Goal: Task Accomplishment & Management: Manage account settings

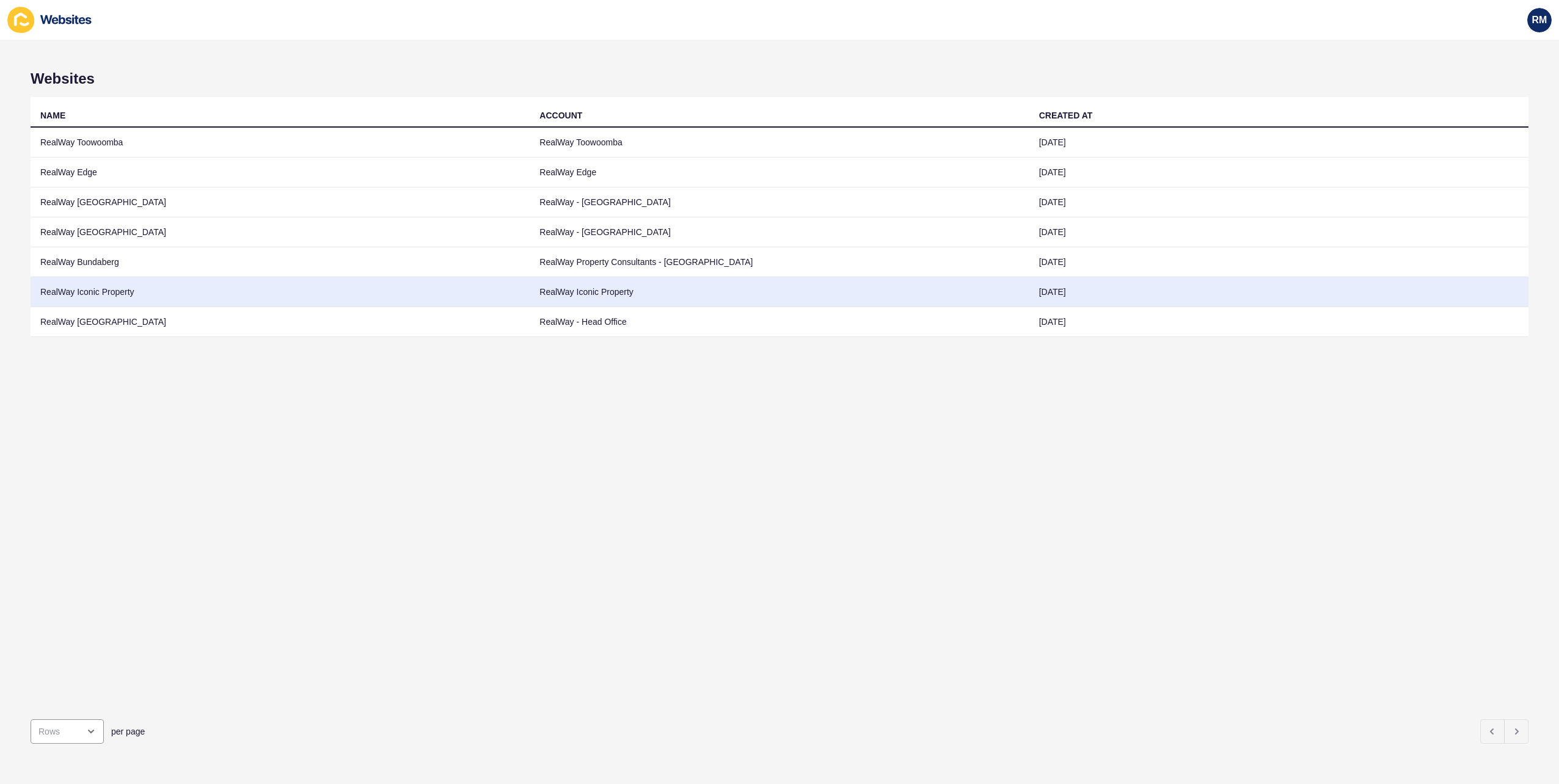
click at [135, 285] on td "RealWay Iconic Property" at bounding box center [280, 292] width 499 height 30
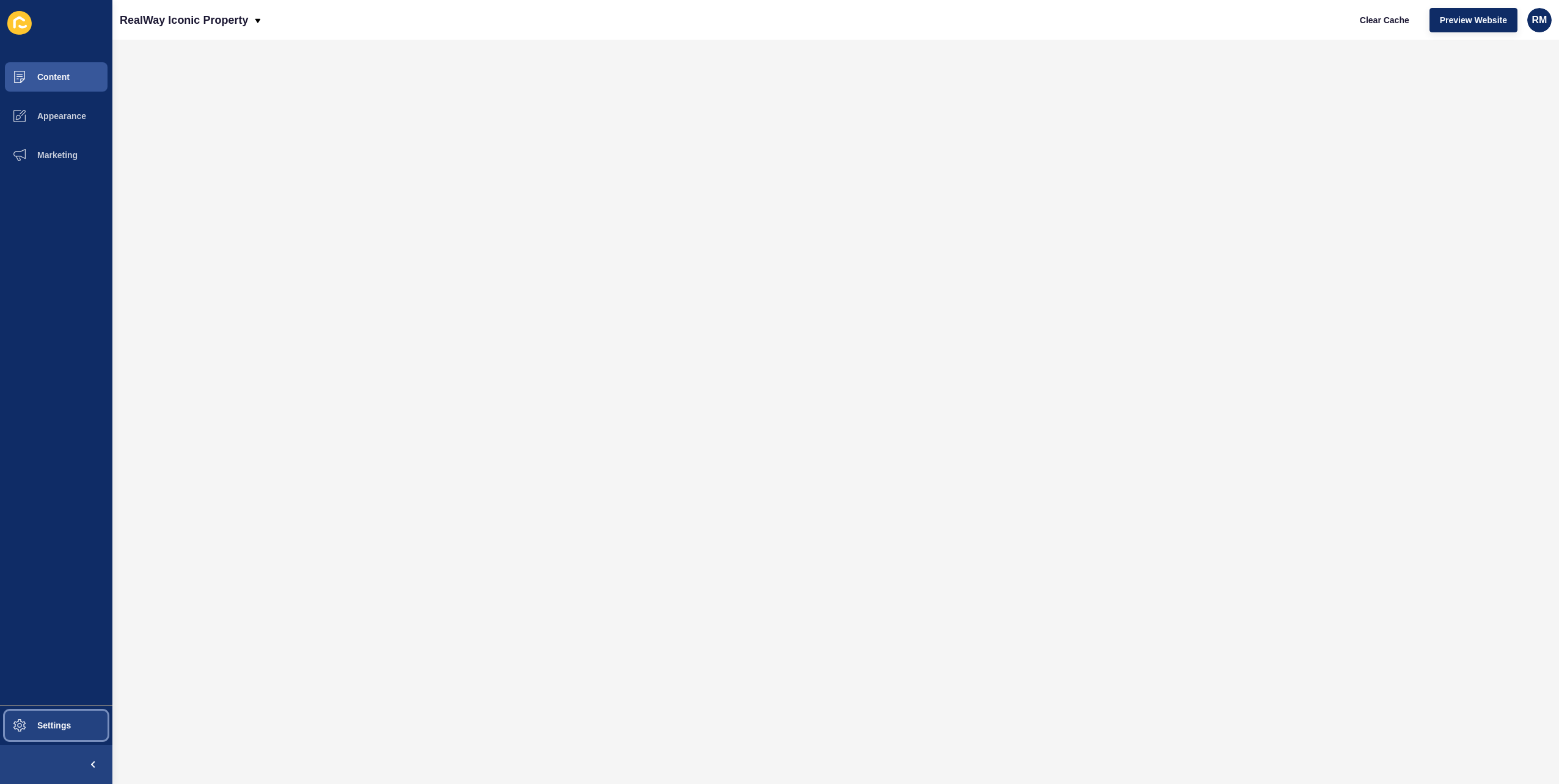
click at [63, 718] on button "Settings" at bounding box center [56, 725] width 113 height 39
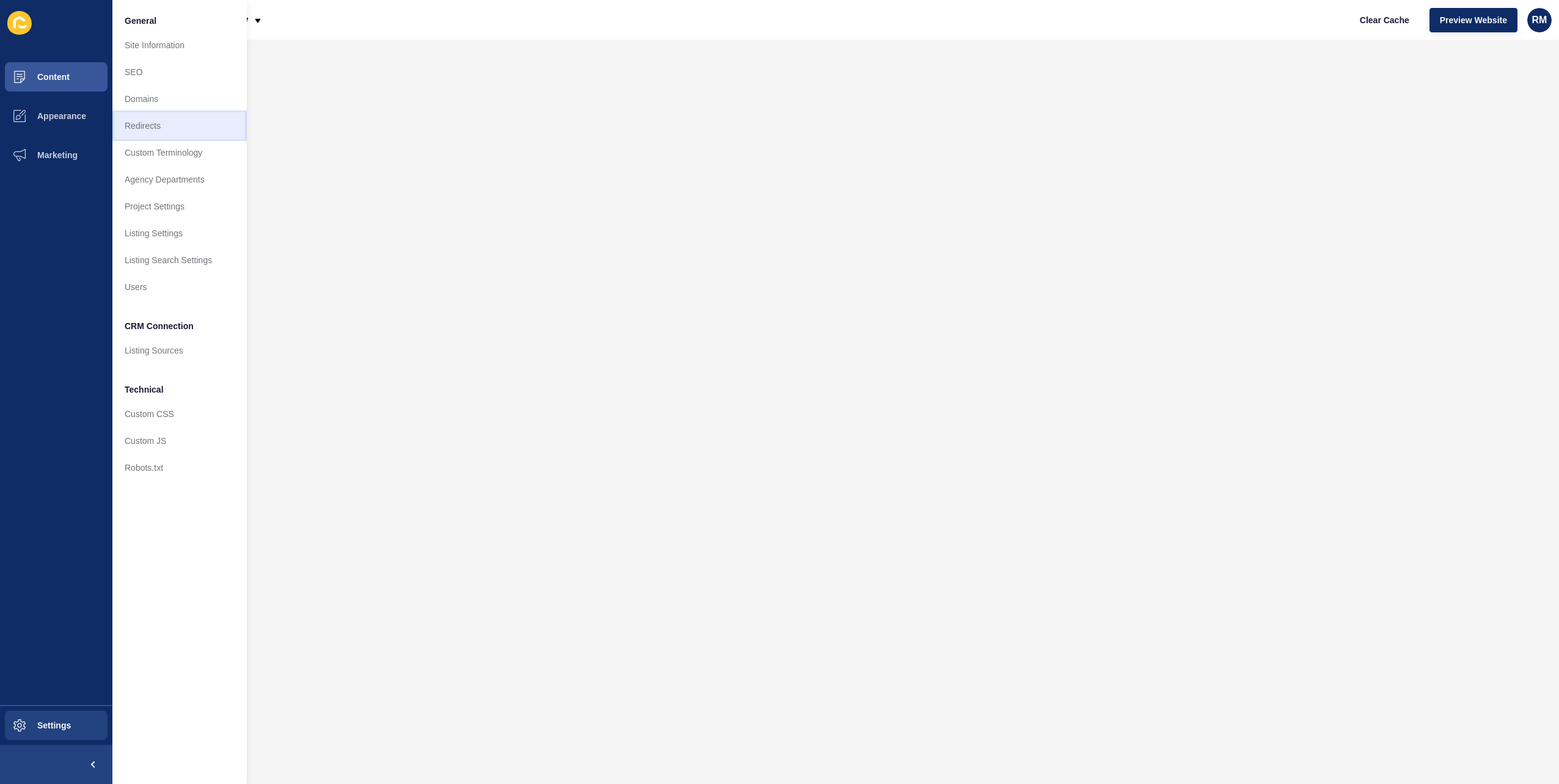
click at [184, 130] on link "Redirects" at bounding box center [180, 126] width 135 height 27
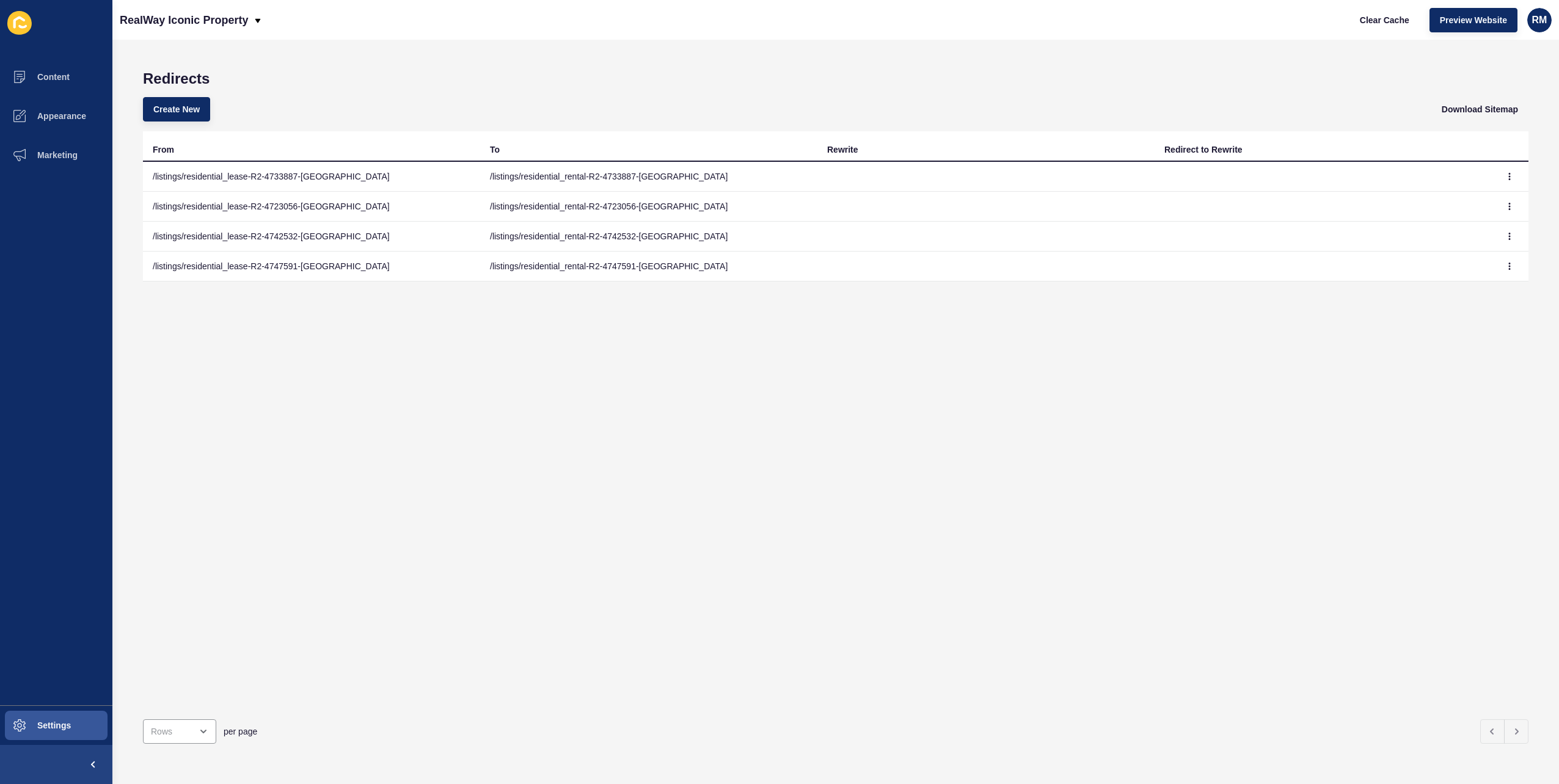
click at [654, 89] on div "Create New Download Sitemap" at bounding box center [835, 110] width 1385 height 44
click at [172, 113] on span "Create New" at bounding box center [176, 110] width 46 height 12
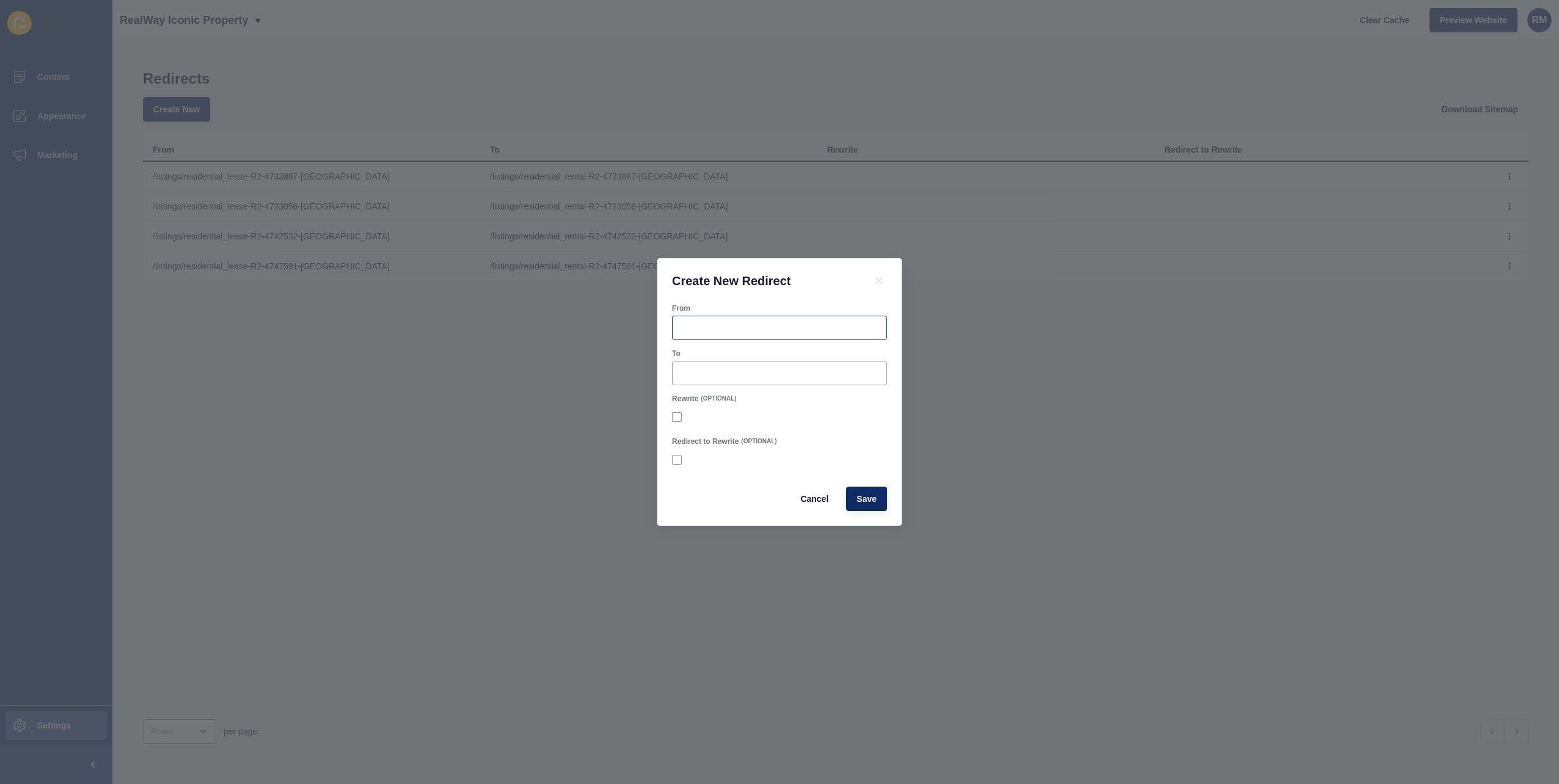
click at [836, 338] on div at bounding box center [779, 328] width 215 height 24
paste input "/listings/residential_rental-R2-4749974-[GEOGRAPHIC_DATA]"
type input "/listings/residential_rental-R2-4749974-[GEOGRAPHIC_DATA]"
click at [815, 375] on input "To" at bounding box center [779, 373] width 199 height 12
paste input "/listings/residential_rental-R2-4749974-[GEOGRAPHIC_DATA]"
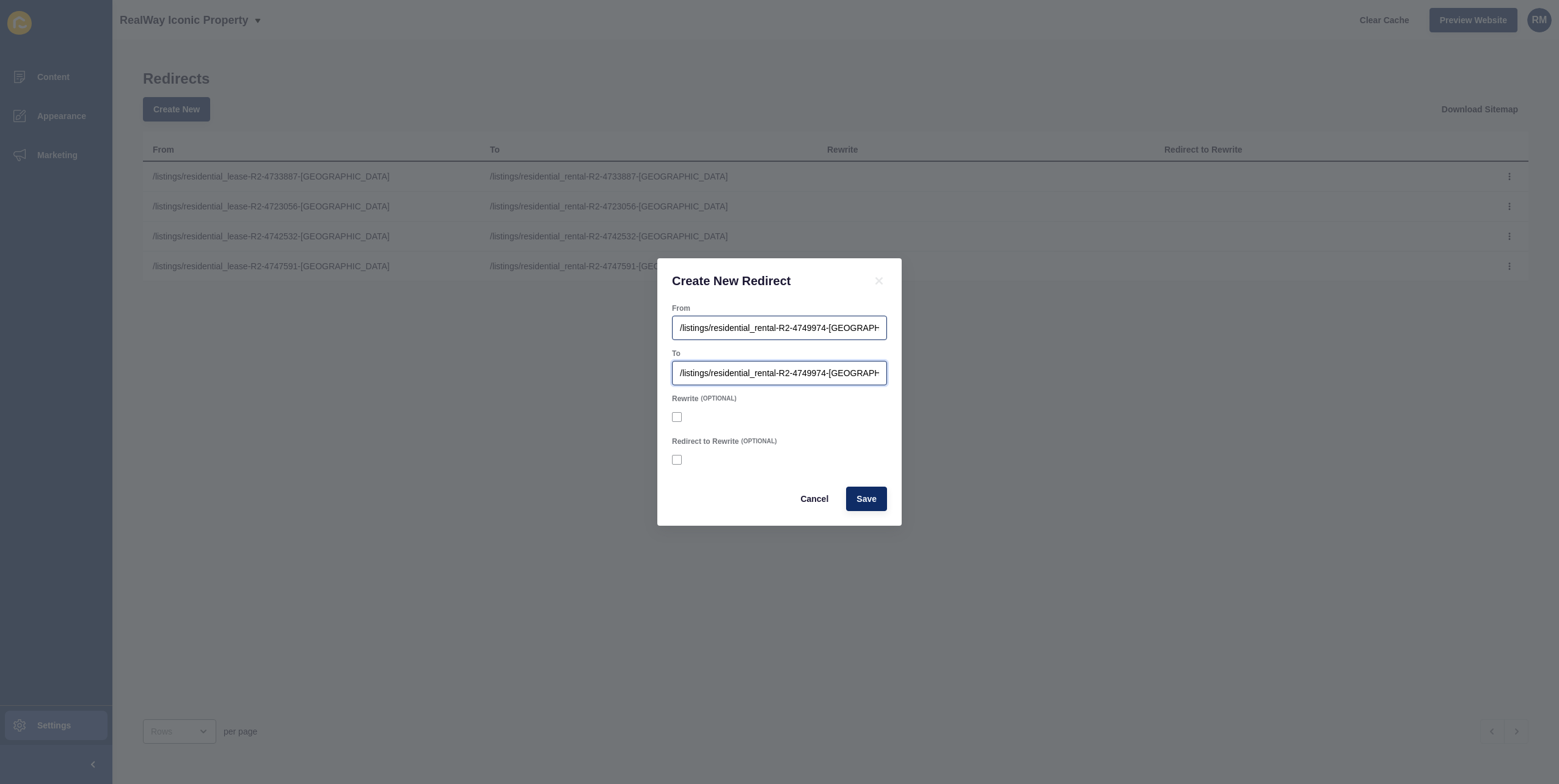
type input "/listings/residential_rental-R2-4749974-[GEOGRAPHIC_DATA]"
click at [763, 327] on input "/listings/residential_rental-R2-4749974-[GEOGRAPHIC_DATA]" at bounding box center [779, 328] width 199 height 12
type input "/listings/residential_lease-R2-4749974-[GEOGRAPHIC_DATA]"
click at [871, 494] on span "Save" at bounding box center [866, 498] width 20 height 12
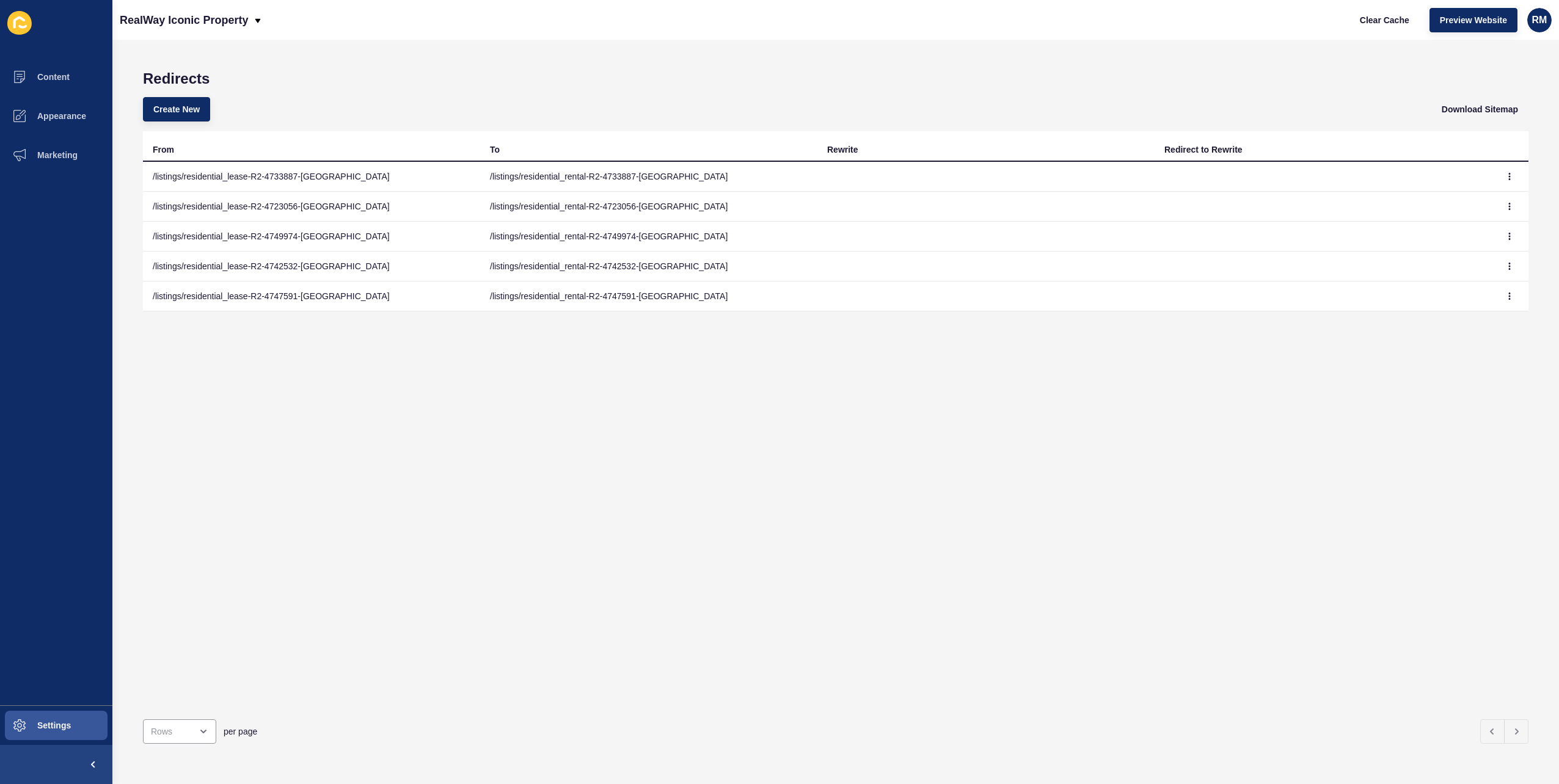
click at [216, 107] on div "Create New Download Sitemap" at bounding box center [835, 110] width 1385 height 44
click at [155, 112] on span "Create New" at bounding box center [176, 110] width 46 height 12
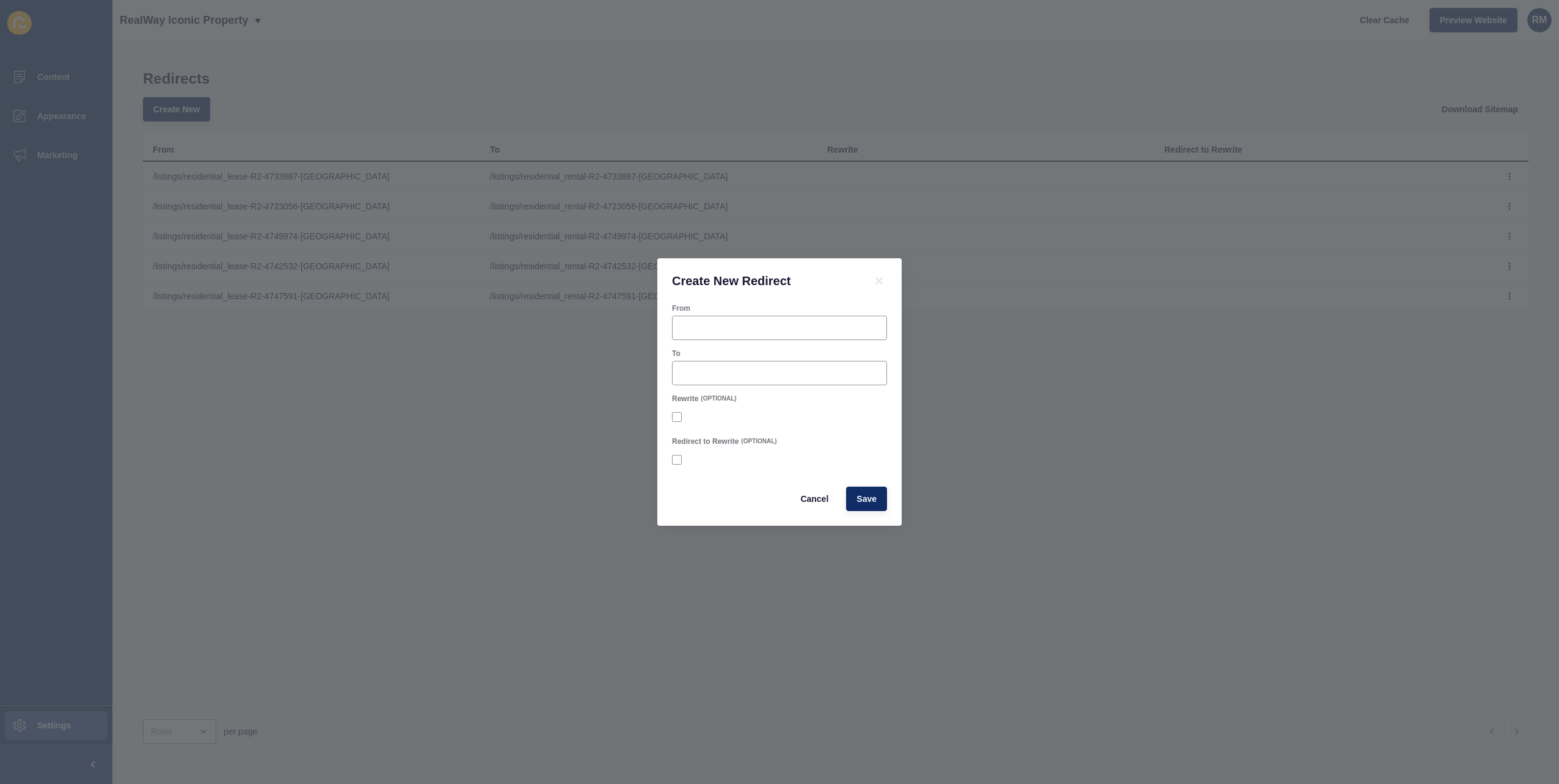
click at [763, 340] on div "From" at bounding box center [779, 322] width 218 height 39
click at [762, 331] on input "From" at bounding box center [779, 328] width 199 height 12
paste input "/listings/residential_rental-R2-4747591-[GEOGRAPHIC_DATA]"
type input "/listings/residential_rental-R2-4747591-[GEOGRAPHIC_DATA]"
click at [818, 501] on span "Cancel" at bounding box center [814, 498] width 28 height 12
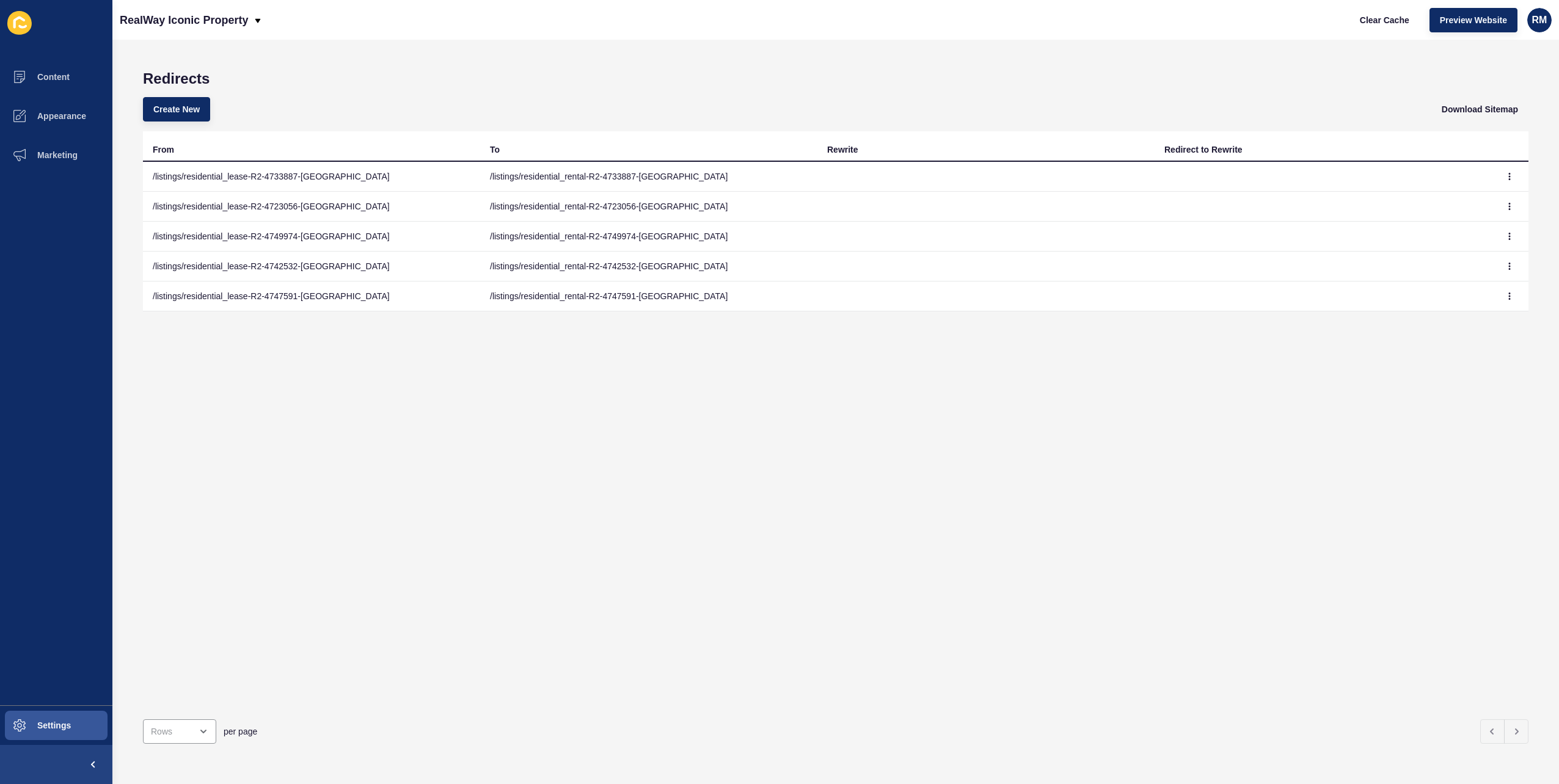
click at [1171, 41] on div "Redirects Create New Download Sitemap From To Rewrite Redirect to Rewrite /list…" at bounding box center [836, 412] width 1446 height 744
click at [1369, 14] on span "Clear Cache" at bounding box center [1384, 20] width 49 height 12
